Goal: Entertainment & Leisure: Browse casually

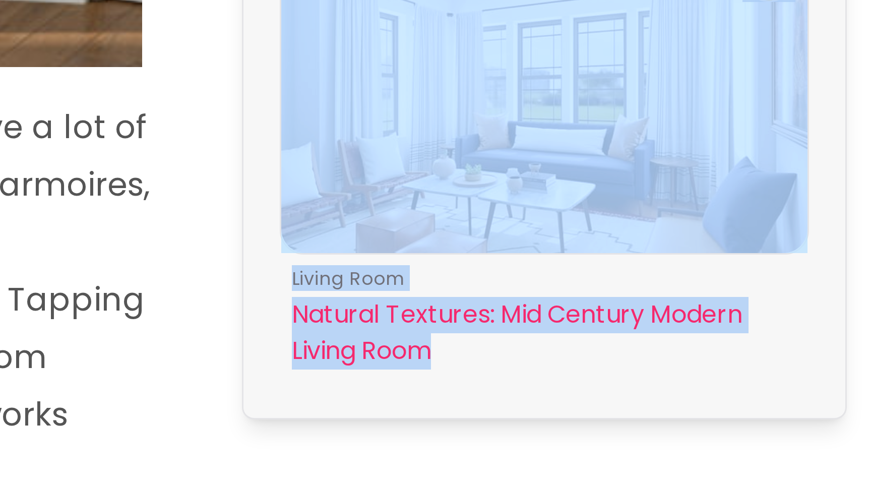
scroll to position [635, 0]
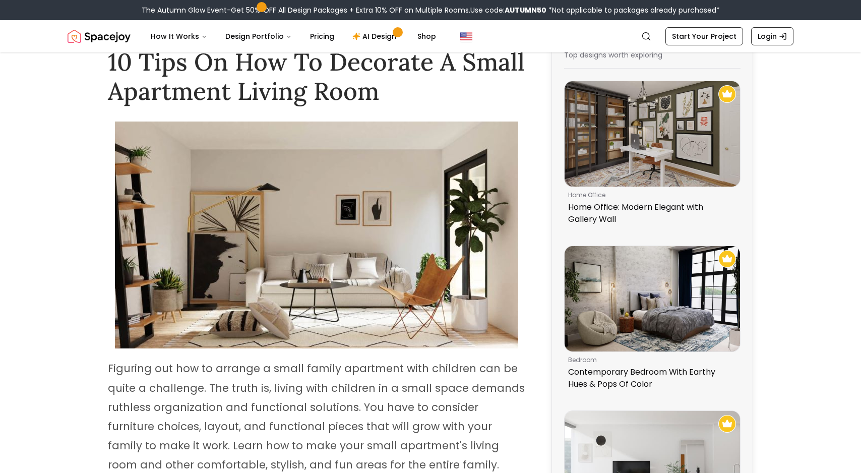
scroll to position [34, 0]
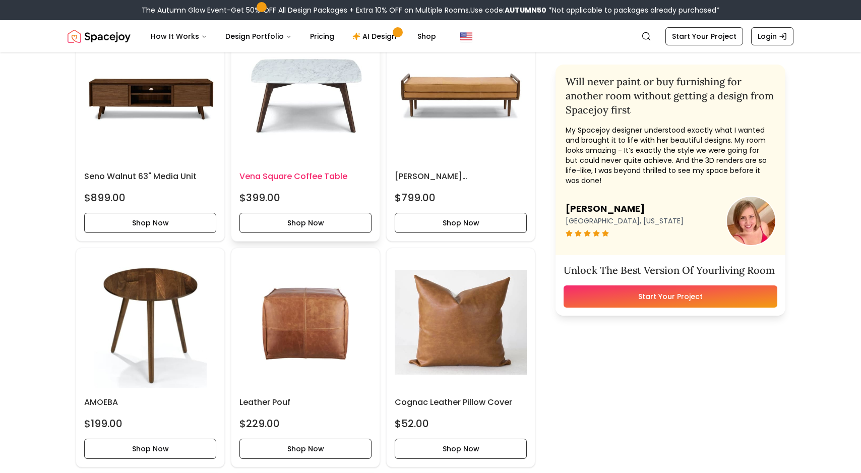
scroll to position [520, 0]
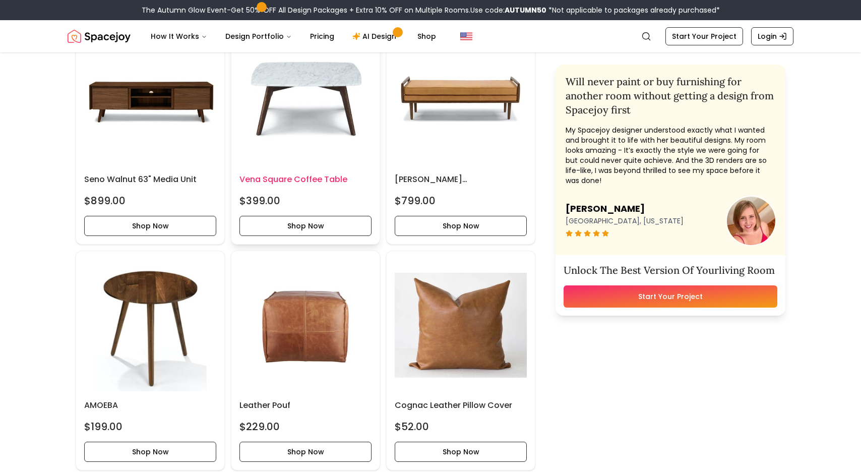
click at [301, 83] on img at bounding box center [305, 99] width 132 height 132
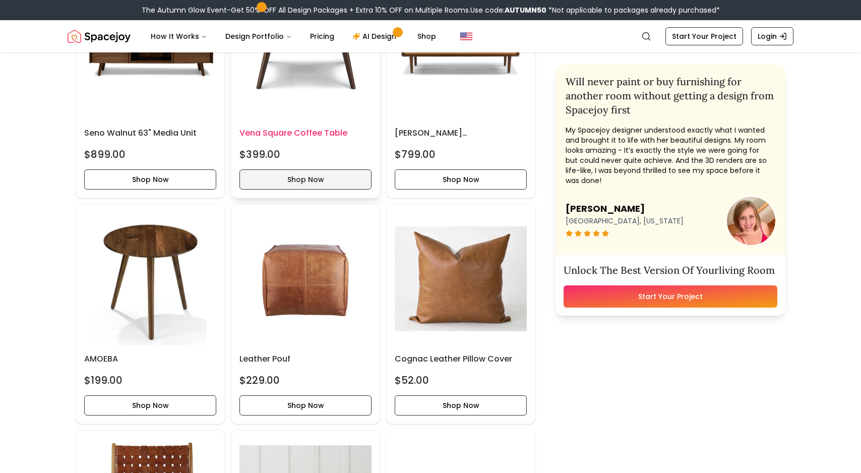
scroll to position [579, 0]
